Goal: Information Seeking & Learning: Learn about a topic

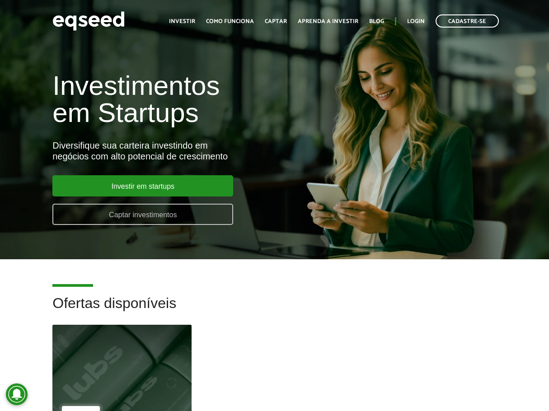
click at [146, 212] on link "Captar investimentos" at bounding box center [142, 214] width 181 height 21
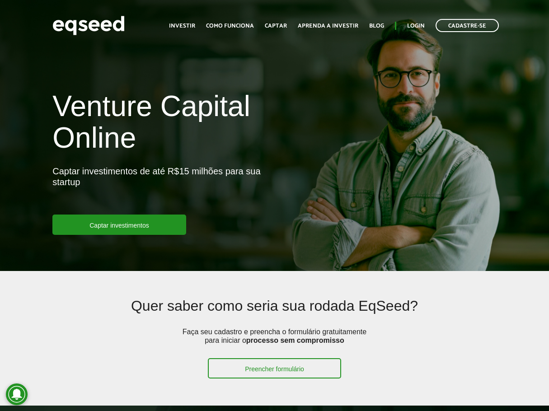
click at [232, 291] on article "Quer saber como seria sua rodada EqSeed? Faça seu cadastro e preencha o formulá…" at bounding box center [274, 338] width 549 height 135
click at [229, 309] on h2 "Quer saber como seria sua rodada EqSeed?" at bounding box center [275, 312] width 352 height 29
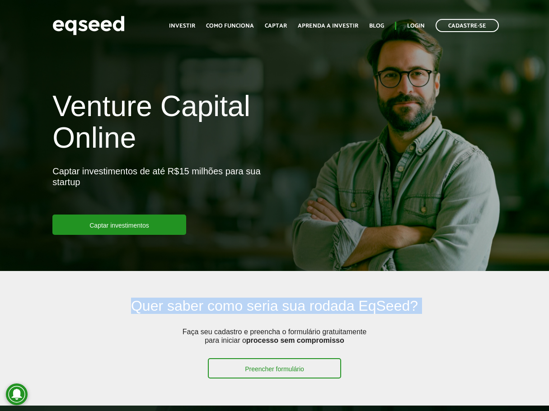
click at [229, 309] on h2 "Quer saber como seria sua rodada EqSeed?" at bounding box center [275, 312] width 352 height 29
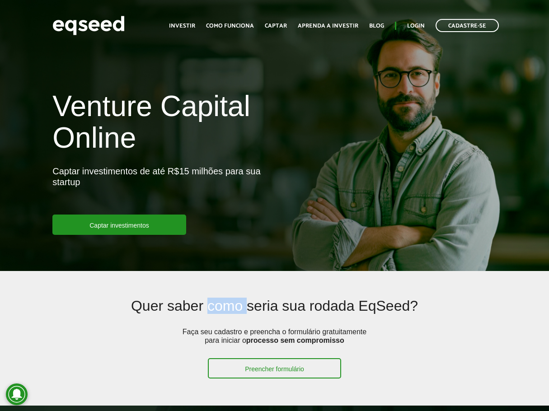
click at [229, 309] on h2 "Quer saber como seria sua rodada EqSeed?" at bounding box center [275, 312] width 352 height 29
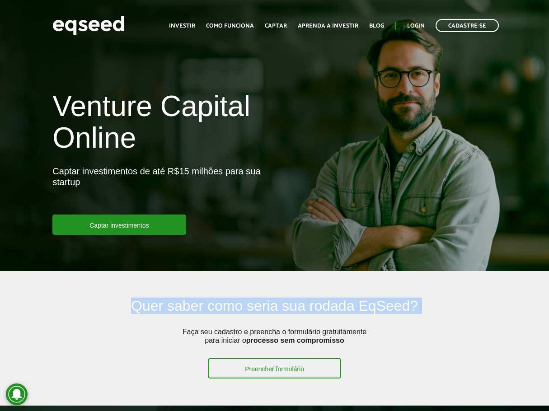
click at [229, 309] on h2 "Quer saber como seria sua rodada EqSeed?" at bounding box center [275, 312] width 352 height 29
click at [247, 292] on article "Quer saber como seria sua rodada EqSeed? Faça seu cadastro e preencha o formulá…" at bounding box center [274, 338] width 549 height 135
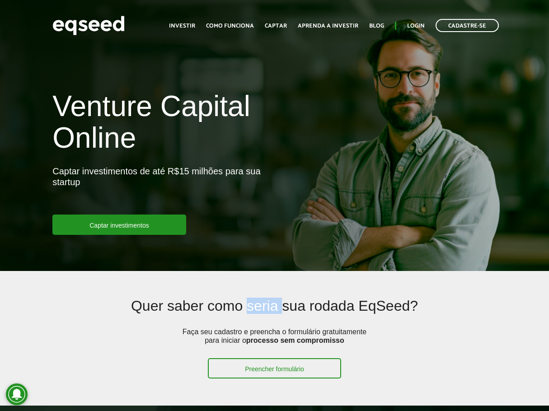
click at [247, 292] on article "Quer saber como seria sua rodada EqSeed? Faça seu cadastro e preencha o formulá…" at bounding box center [274, 338] width 549 height 135
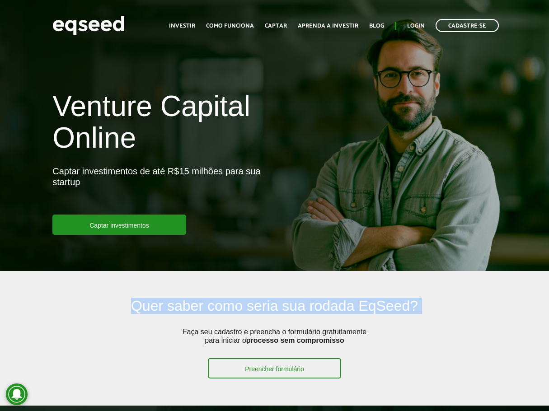
click at [247, 292] on article "Quer saber como seria sua rodada EqSeed? Faça seu cadastro e preencha o formulá…" at bounding box center [274, 338] width 549 height 135
click at [183, 298] on h2 "Quer saber como seria sua rodada EqSeed?" at bounding box center [275, 312] width 352 height 29
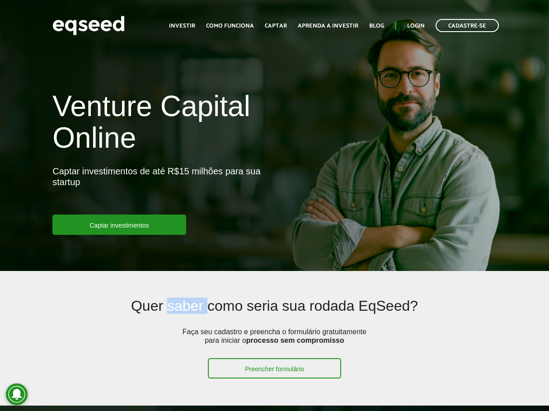
click at [183, 298] on h2 "Quer saber como seria sua rodada EqSeed?" at bounding box center [275, 312] width 352 height 29
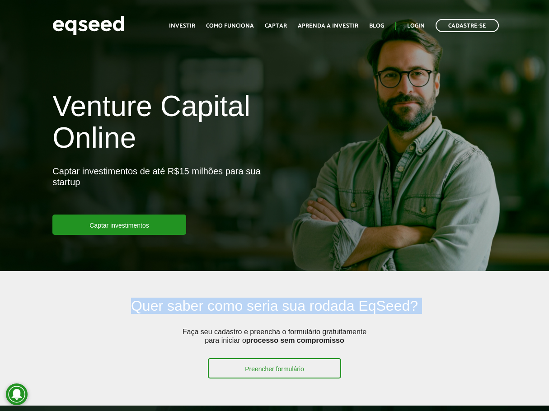
click at [183, 298] on h2 "Quer saber como seria sua rodada EqSeed?" at bounding box center [275, 312] width 352 height 29
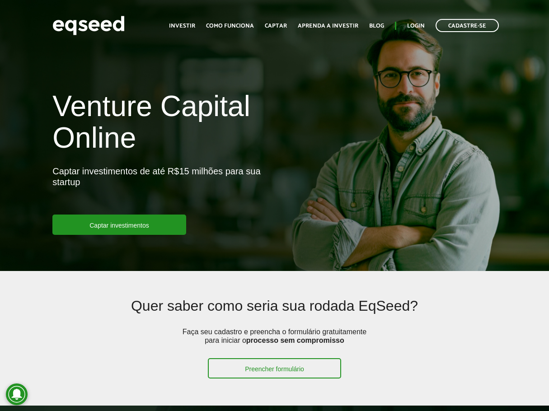
click at [368, 24] on ul "Início Investir Como funciona Captar Aprenda a investir Blog Login Cadastre-se" at bounding box center [333, 25] width 339 height 13
click at [372, 27] on link "Blog" at bounding box center [376, 26] width 15 height 6
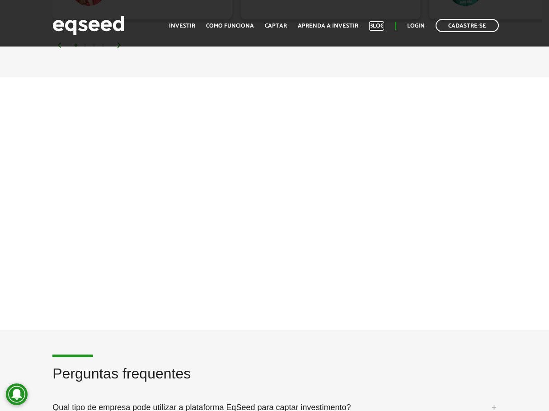
scroll to position [2109, 0]
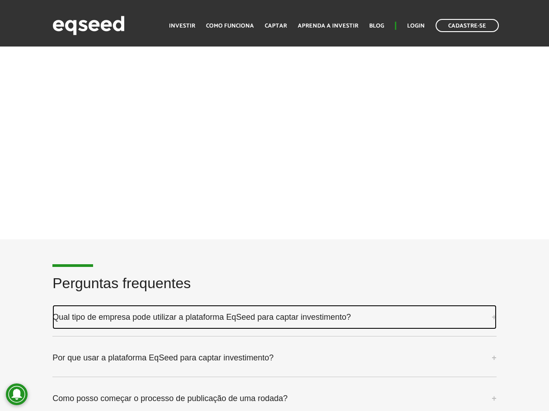
click at [167, 312] on link "Qual tipo de empresa pode utilizar a plataforma EqSeed para captar investimento?" at bounding box center [274, 317] width 444 height 24
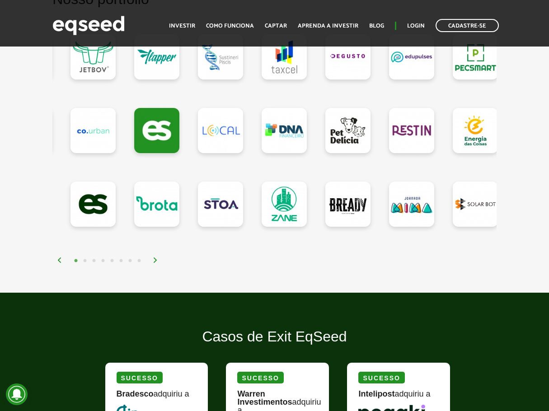
scroll to position [723, 0]
